Goal: Transaction & Acquisition: Obtain resource

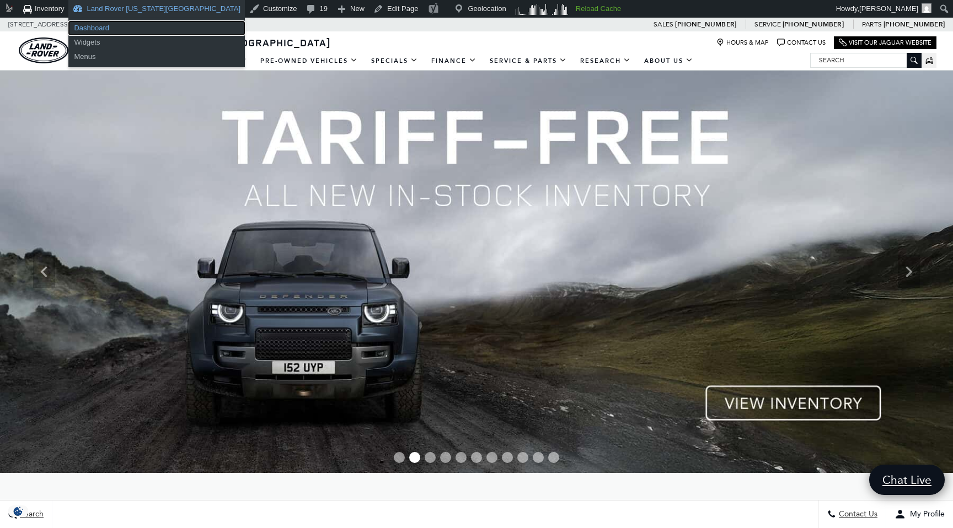
click at [92, 28] on link "Dashboard" at bounding box center [156, 28] width 177 height 14
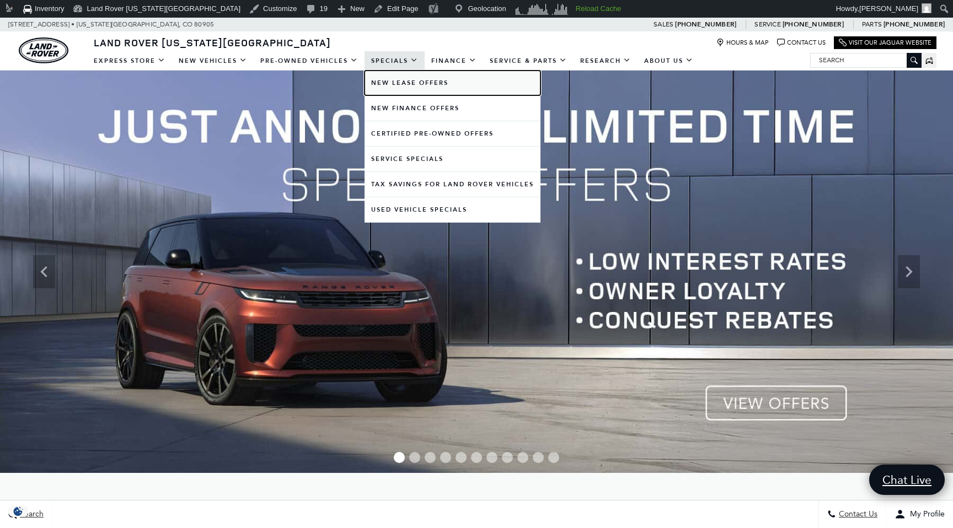
click at [402, 78] on link "New Lease Offers" at bounding box center [453, 83] width 176 height 25
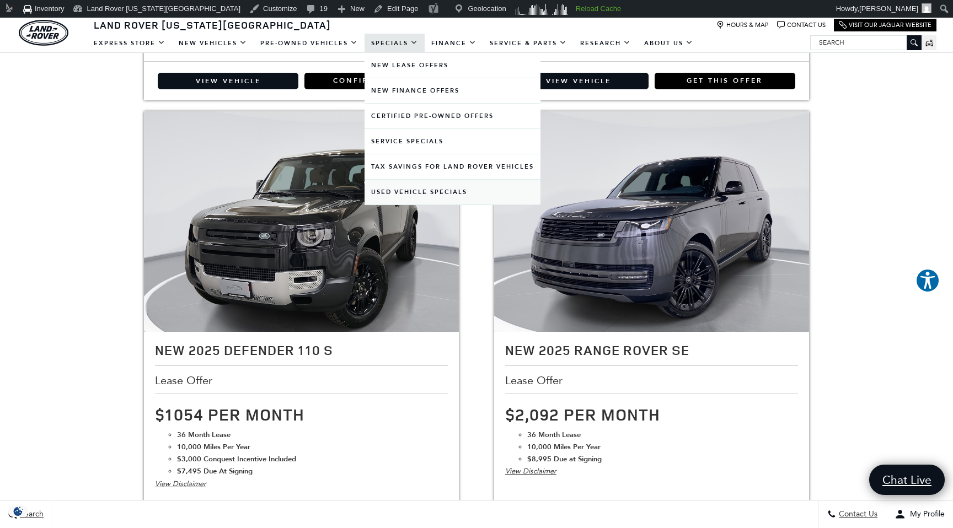
scroll to position [1045, 0]
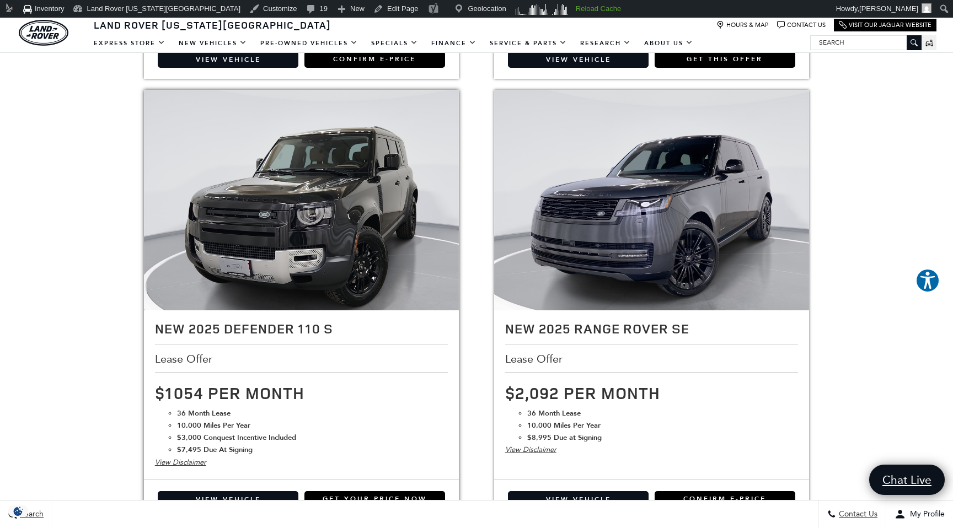
click at [188, 436] on strong "$3,000 Conquest Incentive Included" at bounding box center [236, 438] width 119 height 10
drag, startPoint x: 188, startPoint y: 436, endPoint x: 271, endPoint y: 438, distance: 83.9
click at [271, 438] on strong "$3,000 Conquest Incentive Included" at bounding box center [236, 438] width 119 height 10
copy strong "3,000 Conquest Incentive Included"
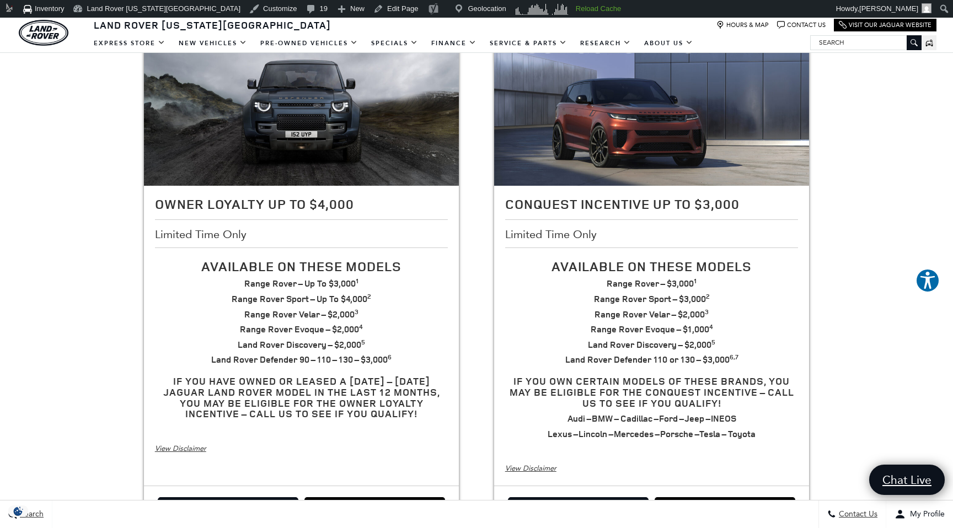
scroll to position [157, 0]
